Goal: Task Accomplishment & Management: Use online tool/utility

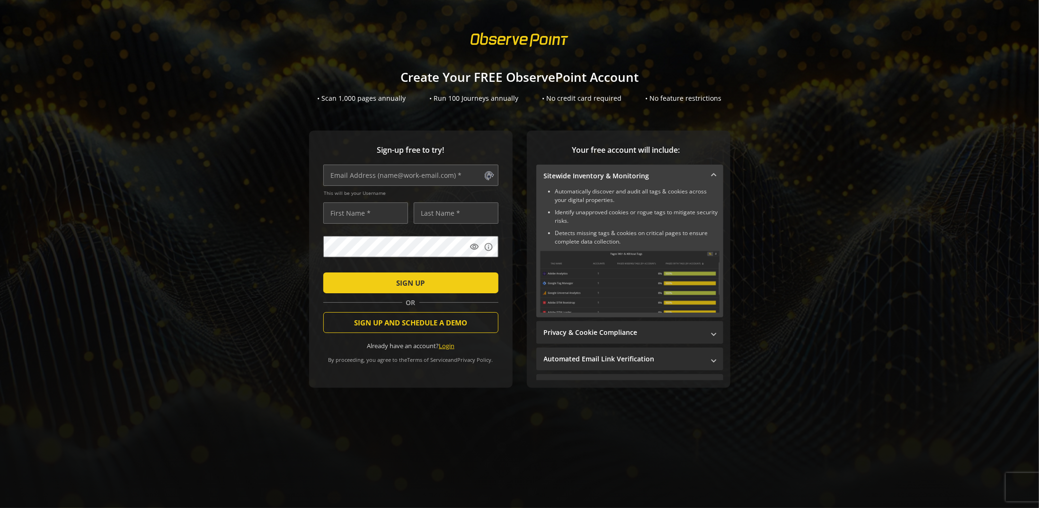
click at [451, 343] on link "Login" at bounding box center [447, 346] width 16 height 9
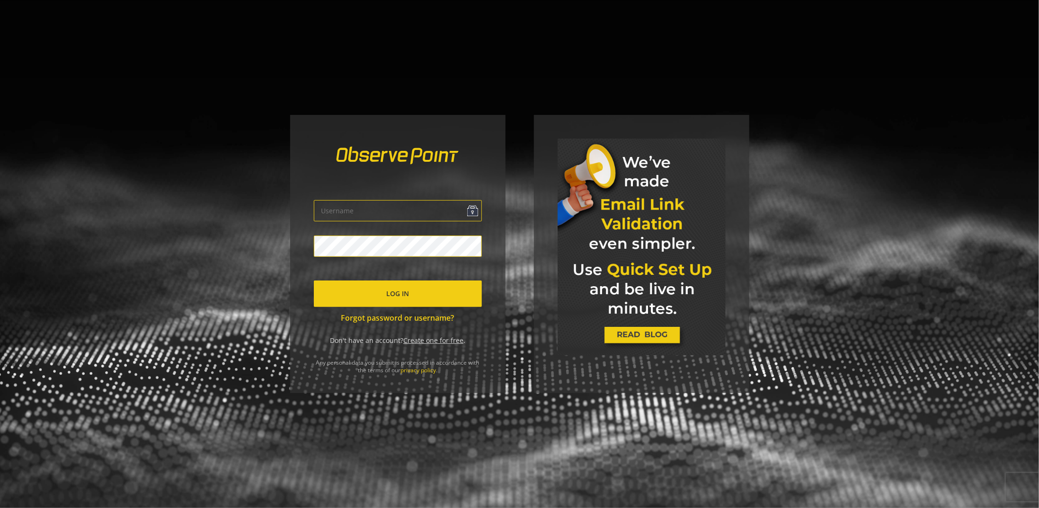
click at [417, 339] on link "Create one for free" at bounding box center [433, 340] width 60 height 9
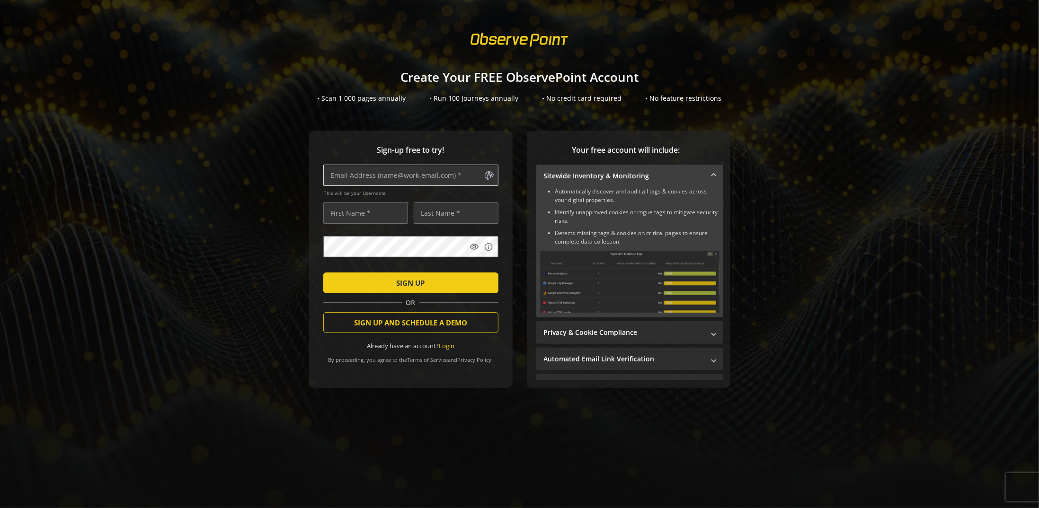
click at [357, 174] on input "text" at bounding box center [410, 175] width 175 height 21
type input "[EMAIL_ADDRESS][DOMAIN_NAME]"
type input "[PERSON_NAME]"
click at [397, 283] on span "SIGN UP" at bounding box center [411, 283] width 28 height 17
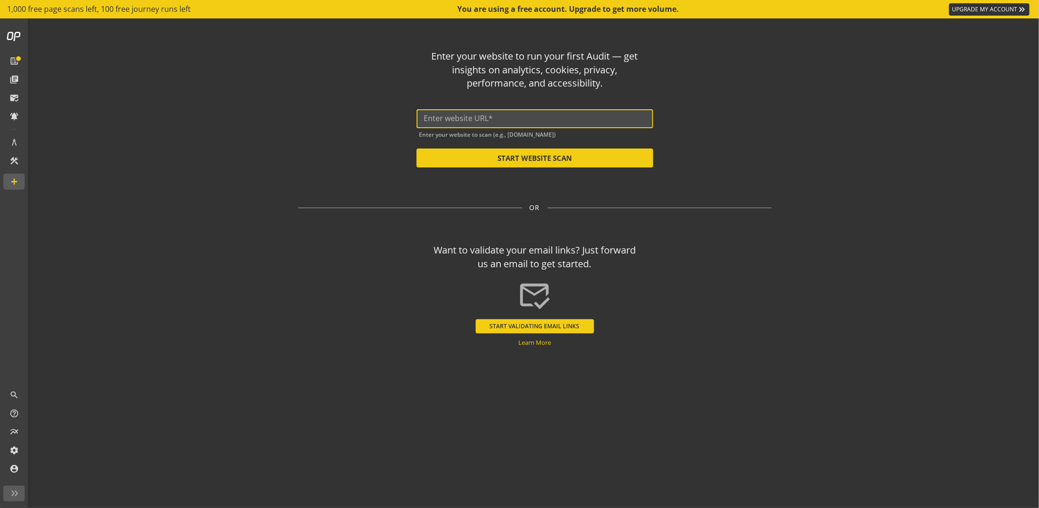
click at [476, 115] on input "text" at bounding box center [535, 118] width 222 height 9
paste input "[URL][DOMAIN_NAME]"
type input "[URL][DOMAIN_NAME]"
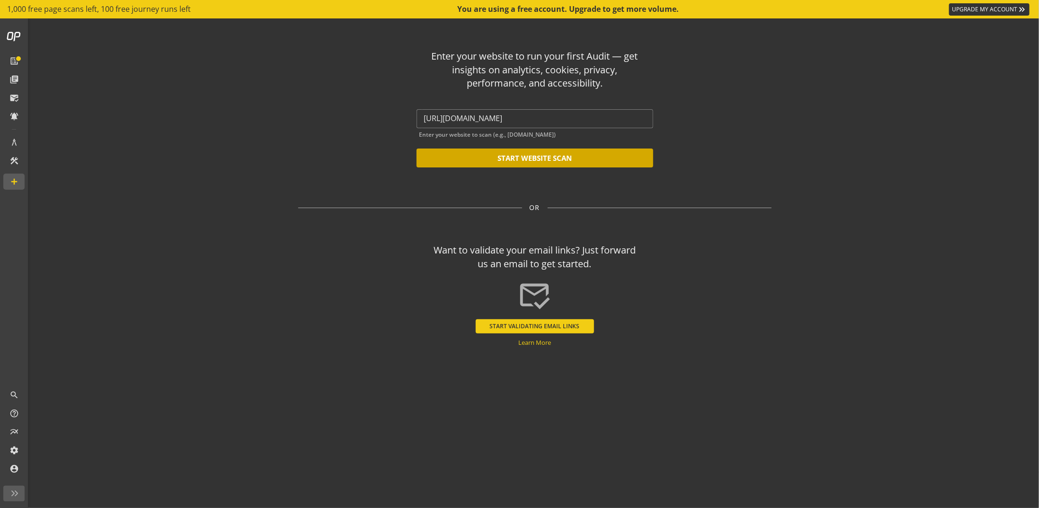
click at [531, 160] on button "START WEBSITE SCAN" at bounding box center [535, 158] width 237 height 19
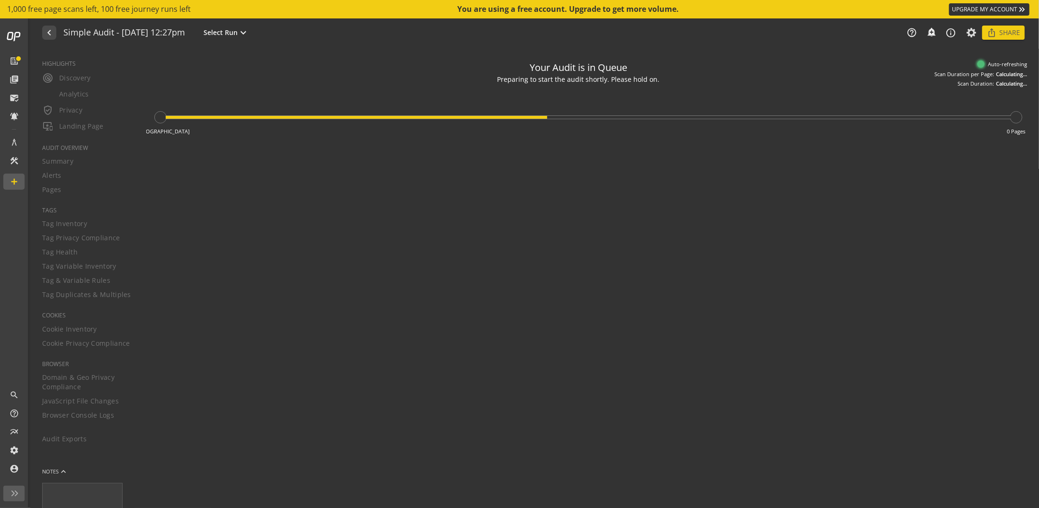
type textarea "Notes can include: -a description of what this audit is validating -changes in …"
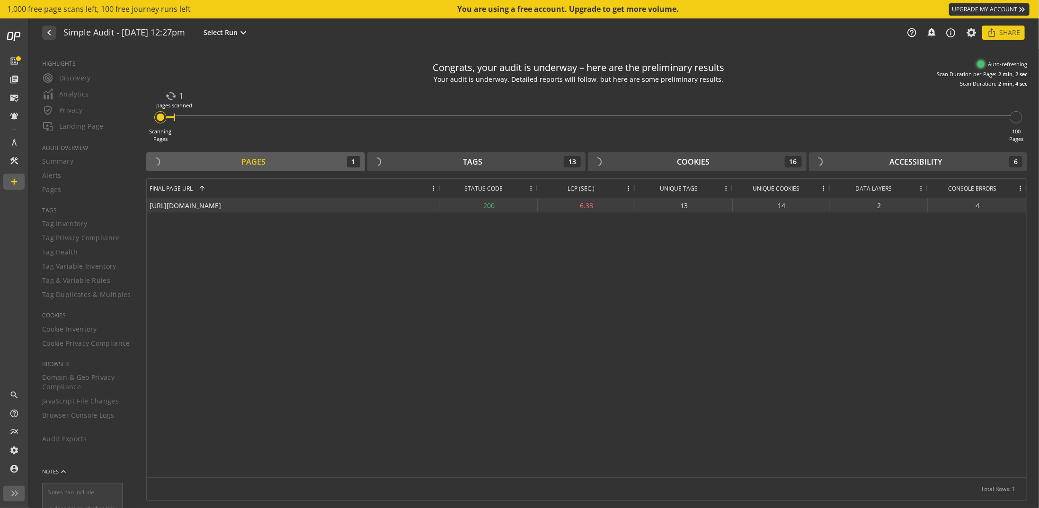
click at [488, 202] on div "200" at bounding box center [489, 205] width 98 height 14
click at [493, 204] on div "200" at bounding box center [489, 205] width 98 height 14
click at [501, 159] on div "Tags 13" at bounding box center [476, 161] width 209 height 11
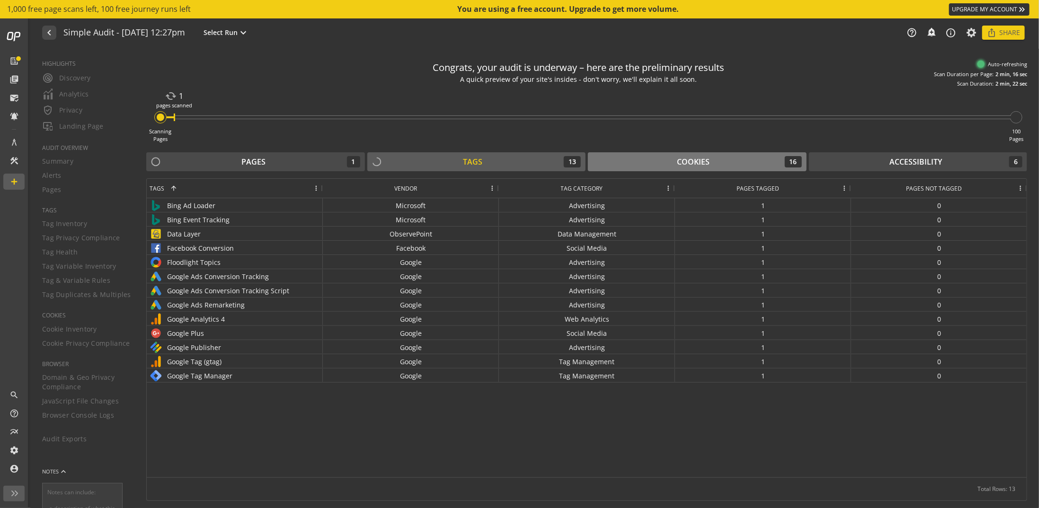
click at [626, 164] on div "Cookies 16" at bounding box center [697, 161] width 209 height 11
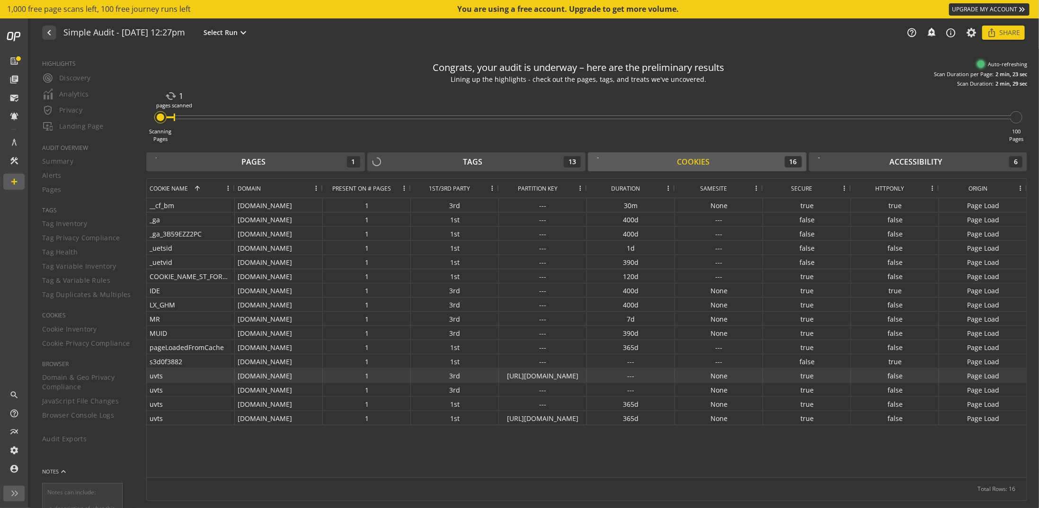
click at [571, 373] on div "[URL][DOMAIN_NAME]" at bounding box center [543, 376] width 88 height 14
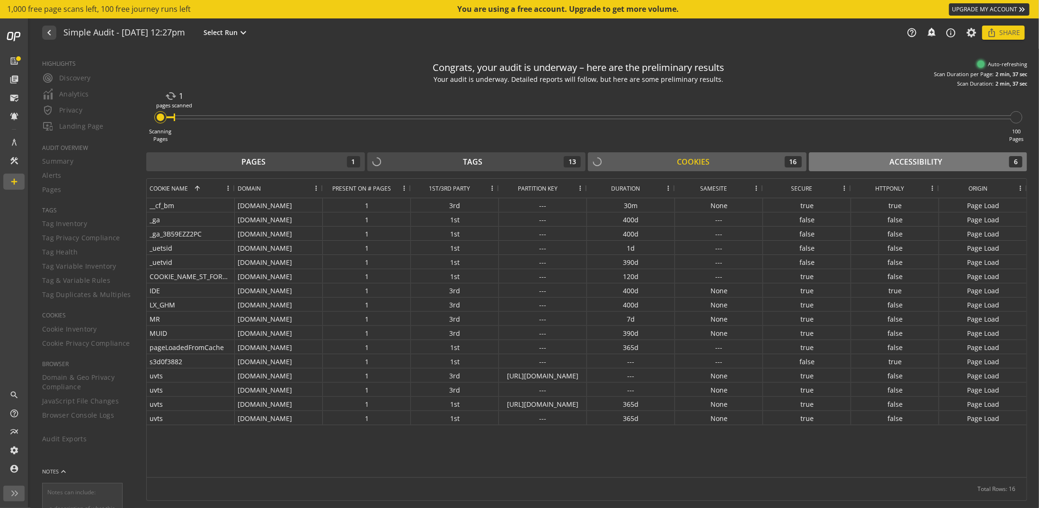
click at [880, 159] on div "Accessibility 6" at bounding box center [918, 161] width 209 height 11
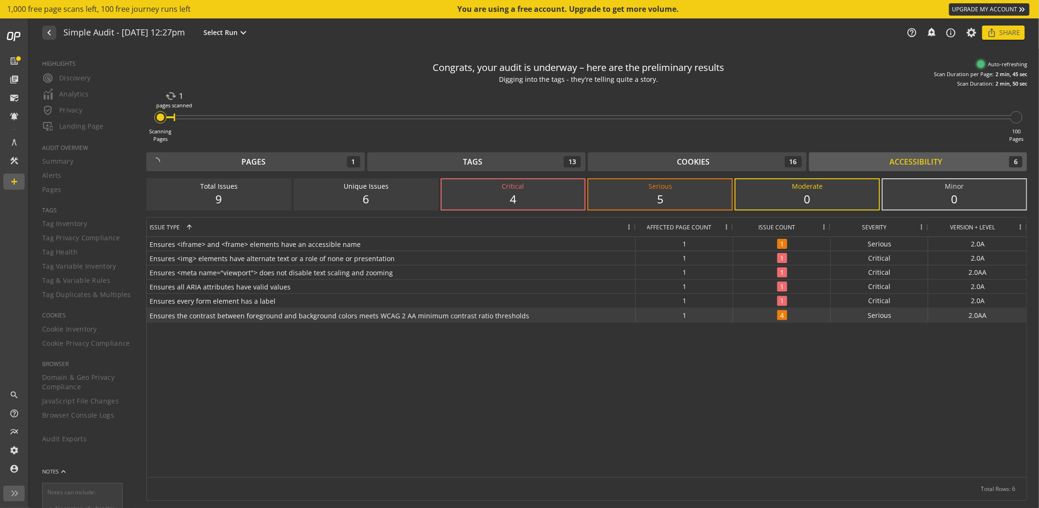
click at [781, 317] on span "4" at bounding box center [782, 316] width 10 height 10
click at [521, 197] on div "4" at bounding box center [513, 199] width 124 height 16
click at [682, 198] on div "5" at bounding box center [660, 199] width 124 height 16
click at [771, 231] on div "Issue Count" at bounding box center [776, 227] width 81 height 19
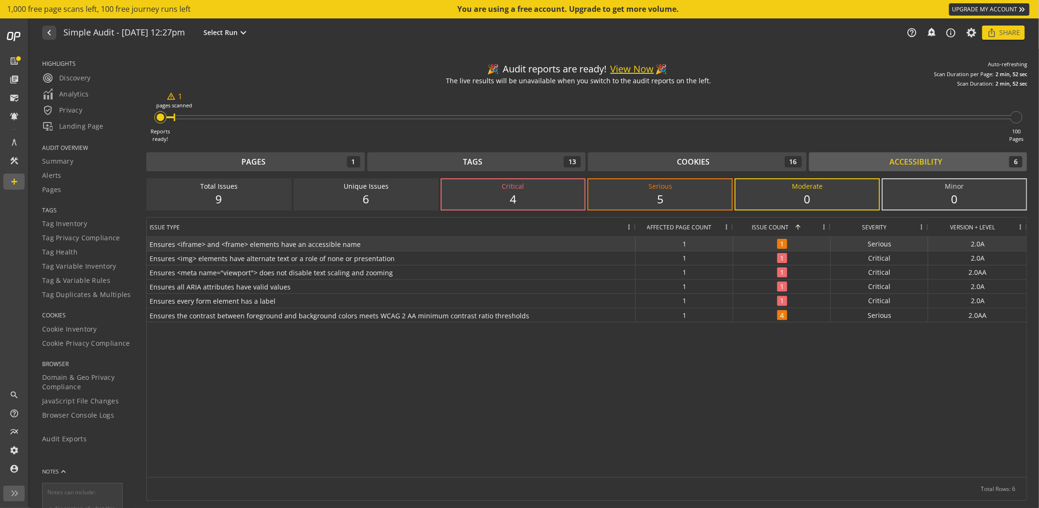
click at [779, 243] on span "1" at bounding box center [782, 244] width 10 height 10
click at [777, 311] on span "4" at bounding box center [782, 316] width 10 height 10
click at [640, 70] on button "View Now" at bounding box center [633, 69] width 44 height 14
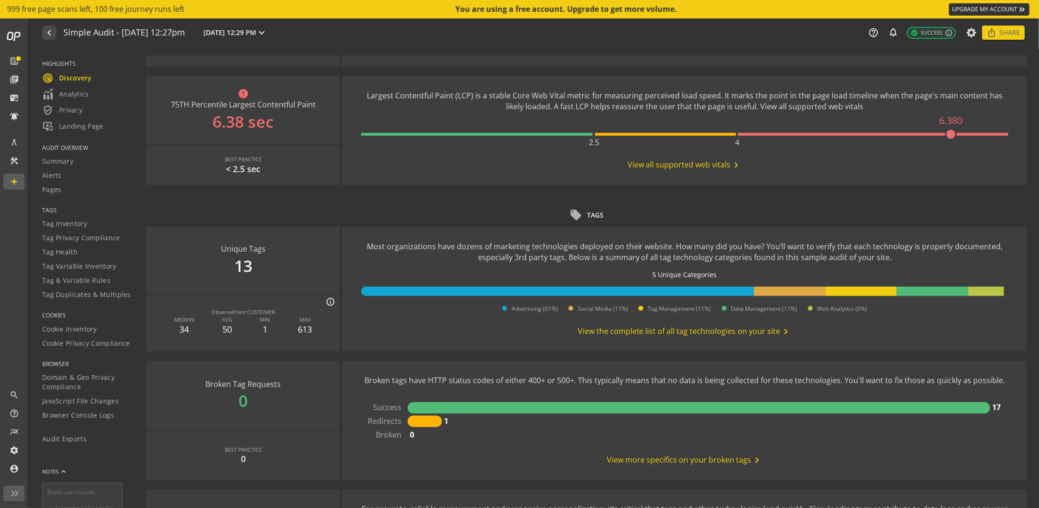
scroll to position [379, 0]
